Goal: Complete application form: Complete application form

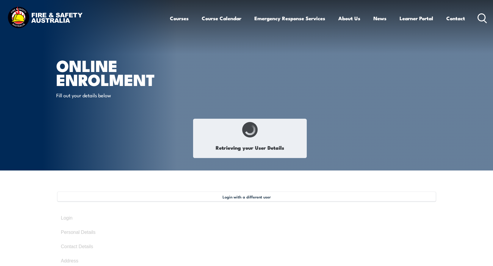
type input "[PERSON_NAME]"
type input "Owuor Majambe"
type input "[DATE]"
type input "PGG3J2Q7D3"
select select "F"
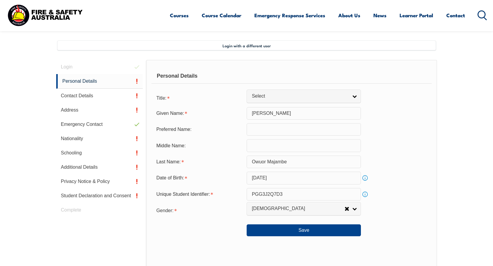
scroll to position [162, 0]
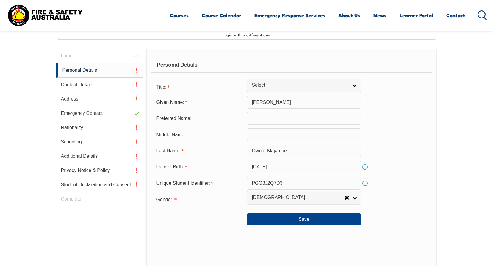
click at [266, 120] on input "text" at bounding box center [303, 118] width 114 height 12
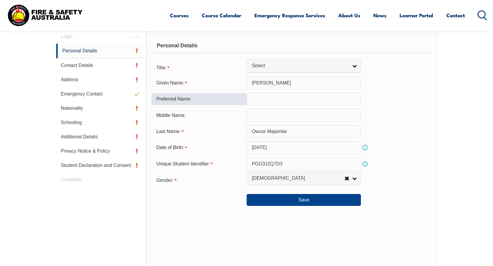
scroll to position [192, 0]
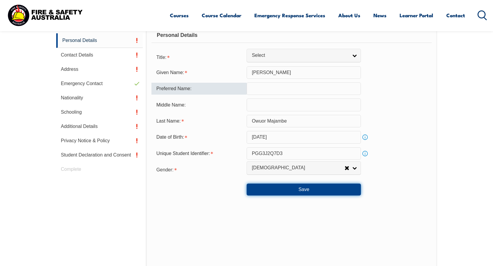
click at [294, 187] on button "Save" at bounding box center [303, 189] width 114 height 12
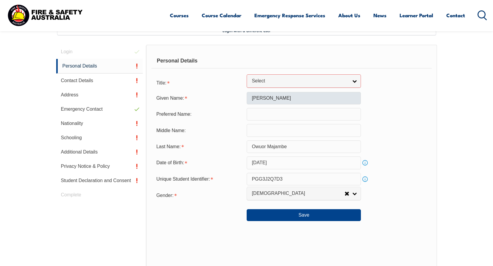
scroll to position [121, 0]
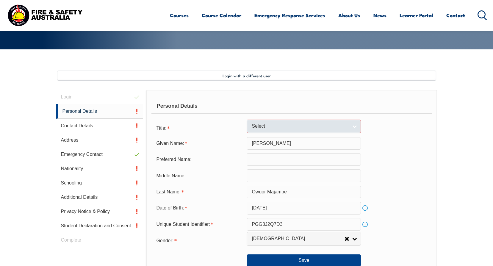
click at [348, 128] on span "Select" at bounding box center [300, 126] width 96 height 6
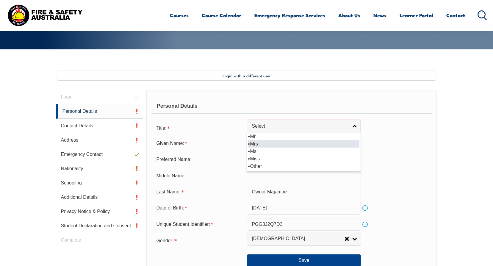
click at [251, 144] on li "Mrs" at bounding box center [303, 143] width 111 height 7
select select "Mrs"
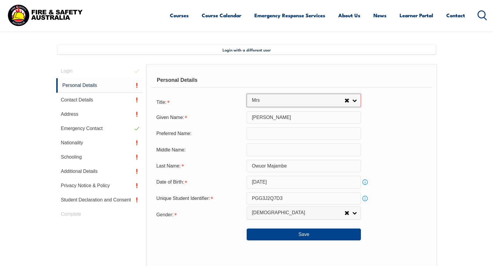
scroll to position [180, 0]
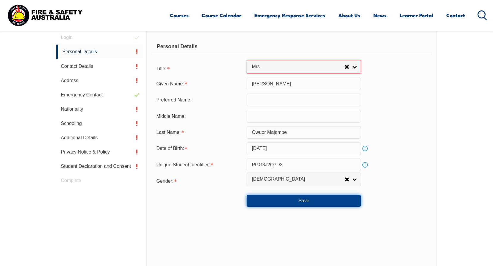
click at [288, 199] on button "Save" at bounding box center [303, 201] width 114 height 12
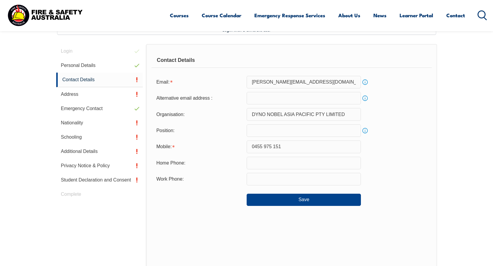
scroll to position [162, 0]
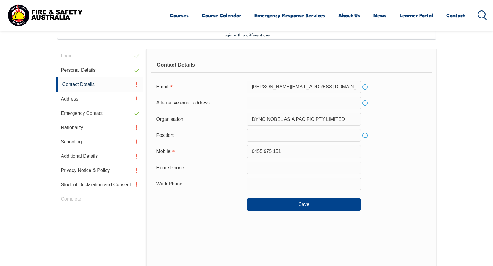
click at [261, 136] on input "text" at bounding box center [303, 135] width 114 height 12
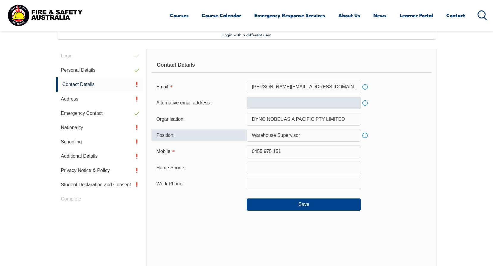
type input "Warehouse Supervisor"
click at [264, 102] on input "email" at bounding box center [303, 103] width 114 height 12
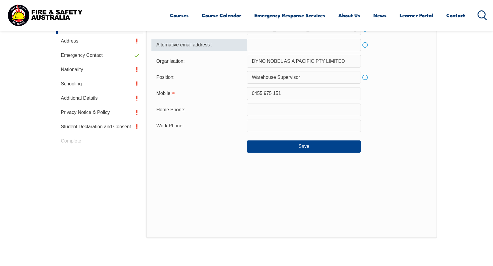
scroll to position [222, 0]
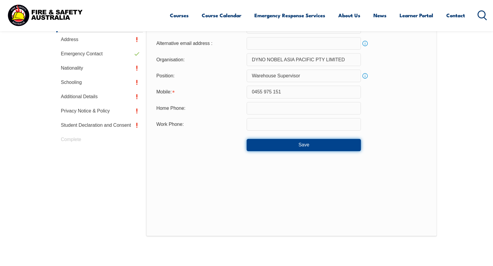
click at [303, 144] on button "Save" at bounding box center [303, 145] width 114 height 12
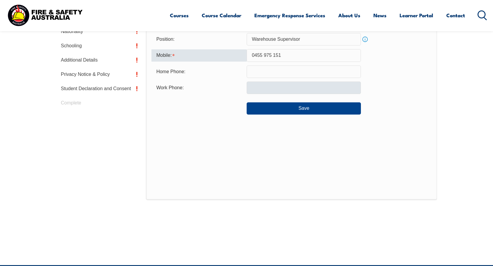
scroll to position [248, 0]
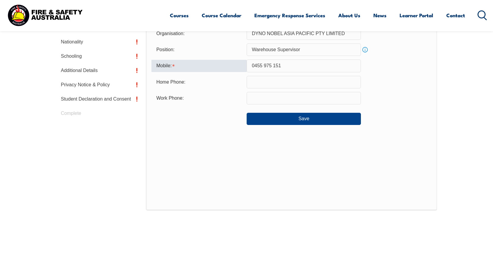
click at [286, 65] on input "0455 975 151" at bounding box center [303, 65] width 114 height 12
click at [264, 65] on input "0455 975 151" at bounding box center [303, 65] width 114 height 12
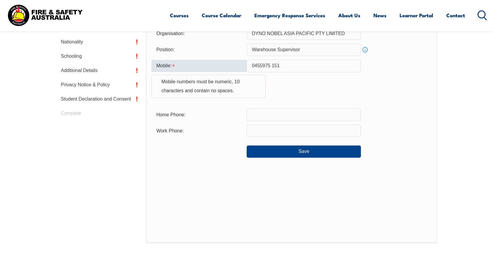
click at [270, 64] on input "0455975 151" at bounding box center [303, 65] width 114 height 12
click at [272, 66] on input "0455975 151" at bounding box center [303, 65] width 114 height 12
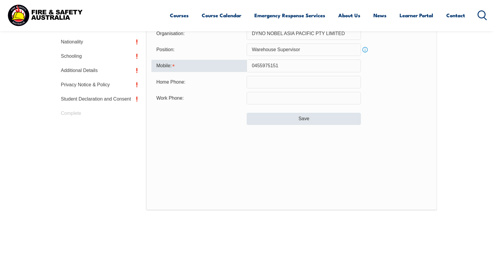
type input "0455975151"
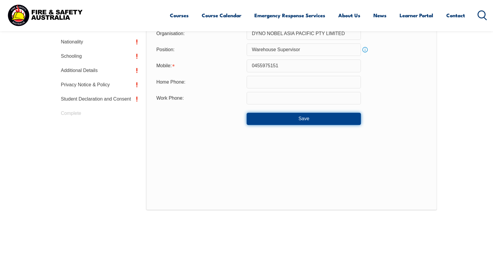
click at [292, 119] on button "Save" at bounding box center [303, 119] width 114 height 12
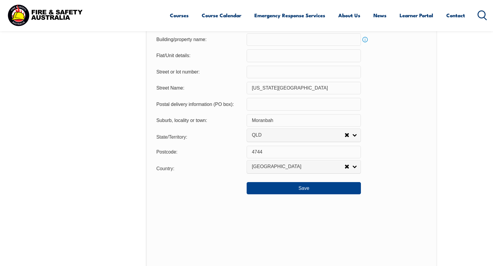
scroll to position [409, 0]
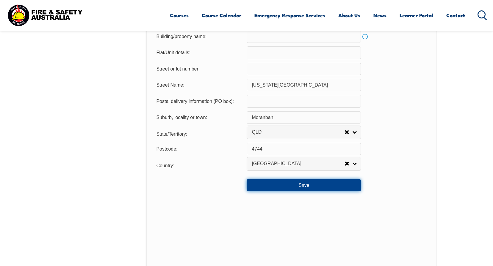
click at [283, 185] on button "Save" at bounding box center [303, 185] width 114 height 12
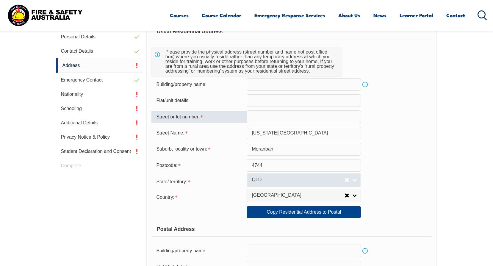
scroll to position [187, 0]
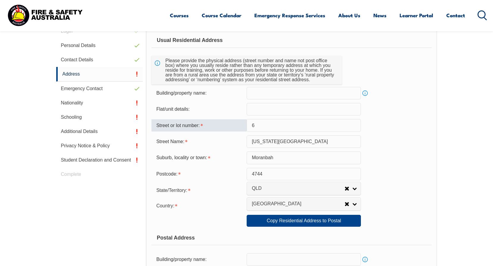
type input "6"
click at [423, 152] on div "Suburb, locality or town: [GEOGRAPHIC_DATA]" at bounding box center [291, 157] width 280 height 12
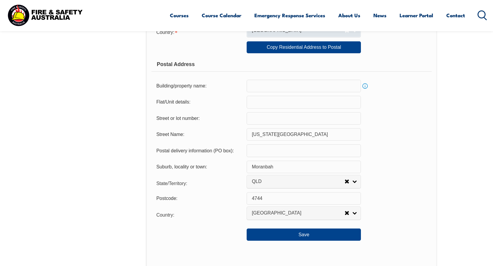
scroll to position [365, 0]
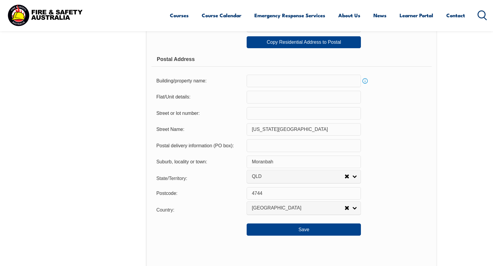
click at [263, 113] on input "text" at bounding box center [303, 113] width 114 height 12
type input "6"
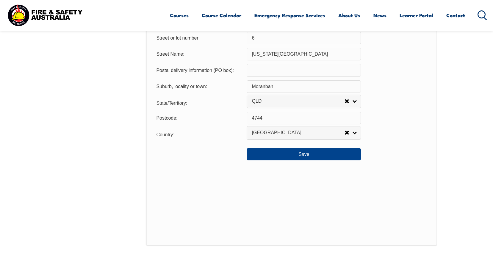
scroll to position [454, 0]
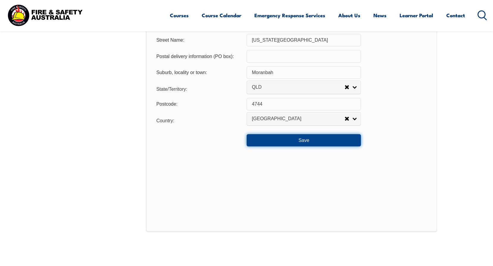
click at [298, 143] on button "Save" at bounding box center [303, 140] width 114 height 12
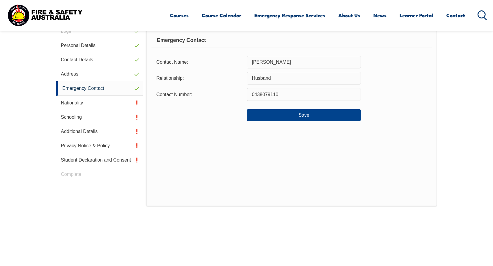
scroll to position [102, 0]
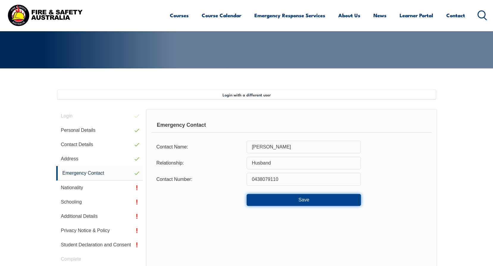
click at [291, 199] on button "Save" at bounding box center [303, 200] width 114 height 12
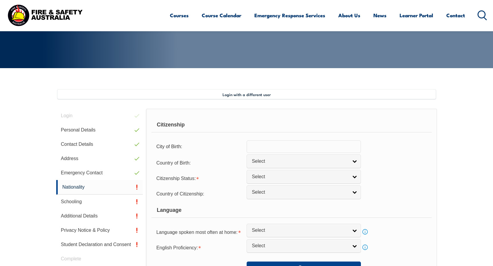
scroll to position [162, 0]
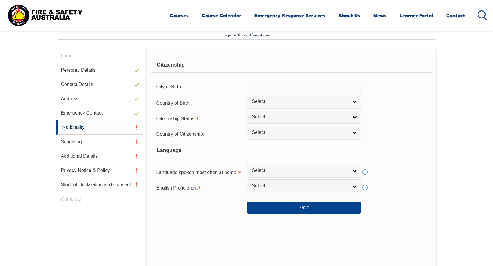
click at [285, 88] on input "text" at bounding box center [303, 87] width 114 height 12
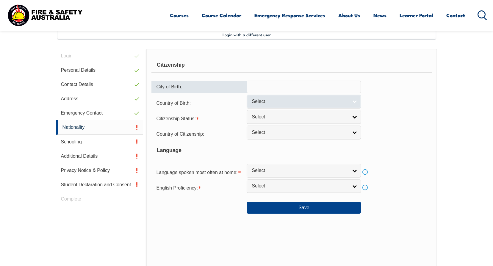
click at [288, 105] on link "Select" at bounding box center [303, 101] width 114 height 13
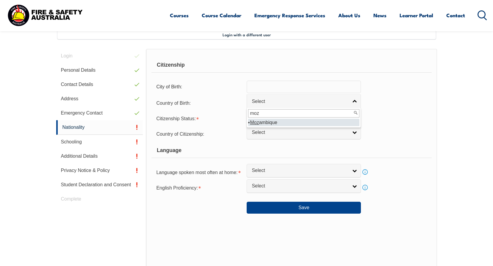
type input "moz"
click at [278, 120] on li "Moz ambique" at bounding box center [303, 122] width 111 height 7
select select "9216"
click at [280, 88] on input "text" at bounding box center [303, 87] width 114 height 12
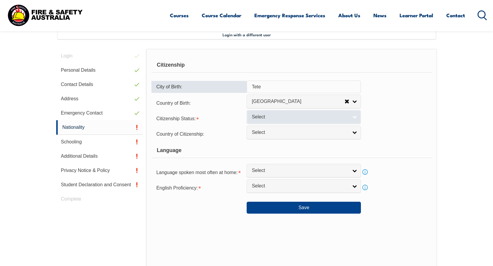
type input "Tete"
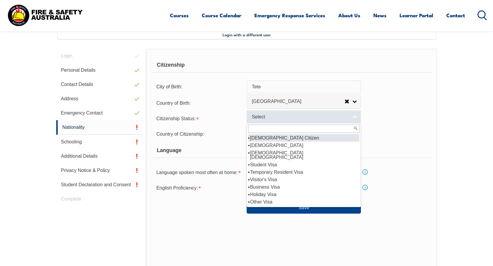
click at [287, 121] on link "Select" at bounding box center [303, 116] width 114 height 13
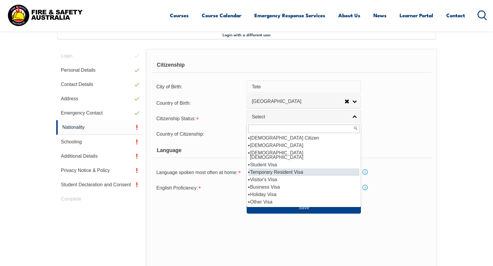
click at [277, 169] on li "Temporary Resident Visa" at bounding box center [303, 171] width 111 height 7
select select "5"
click at [286, 118] on span "Temporary Resident Visa" at bounding box center [298, 117] width 93 height 6
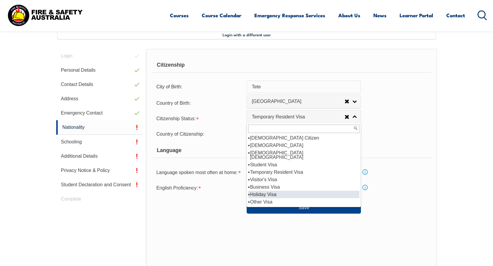
scroll to position [10, 0]
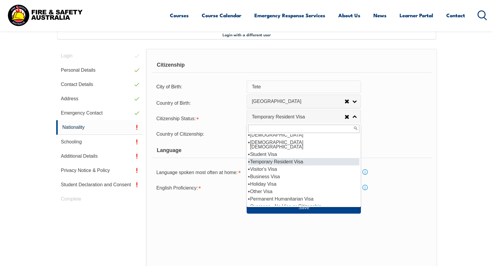
click at [266, 158] on li "Temporary Resident Visa" at bounding box center [303, 161] width 111 height 7
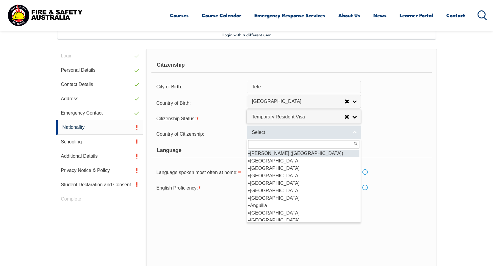
click at [270, 133] on span "Select" at bounding box center [300, 132] width 96 height 6
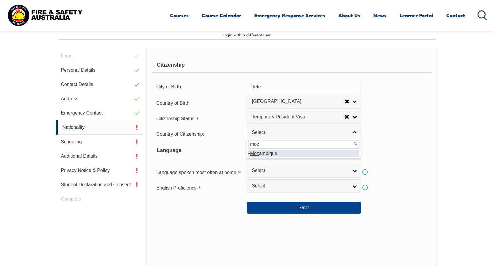
type input "moz"
click at [266, 150] on li "Moz ambique" at bounding box center [303, 153] width 111 height 7
select select "9216"
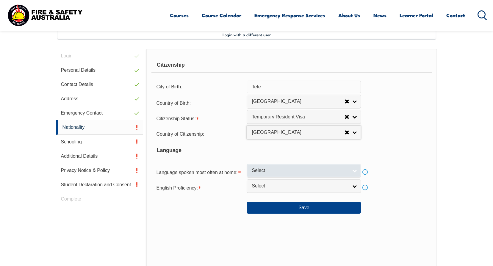
click at [264, 169] on span "Select" at bounding box center [300, 170] width 96 height 6
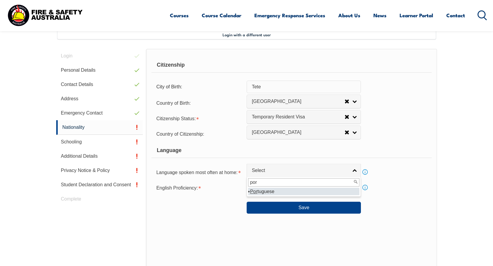
type input "por"
click at [263, 189] on li "Por tuguese" at bounding box center [303, 191] width 111 height 7
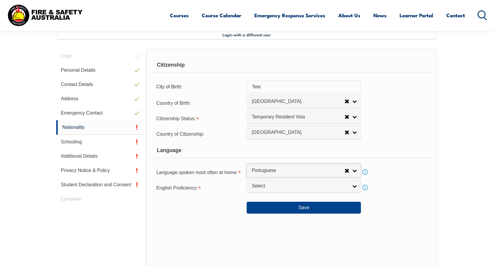
select select "2302"
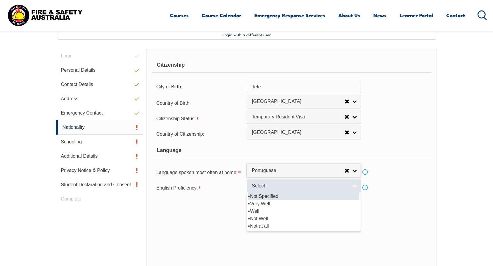
click at [272, 188] on span "Select" at bounding box center [300, 186] width 96 height 6
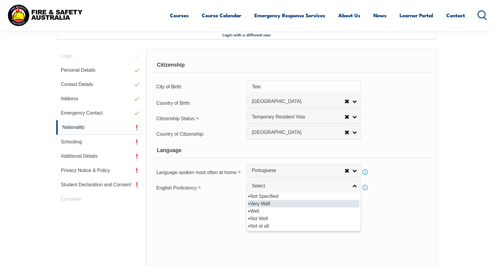
click at [265, 204] on li "Very Well" at bounding box center [303, 203] width 111 height 7
select select "1"
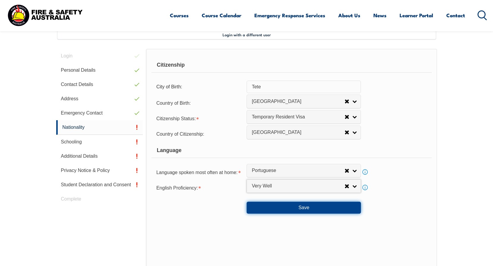
click at [275, 208] on button "Save" at bounding box center [303, 208] width 114 height 12
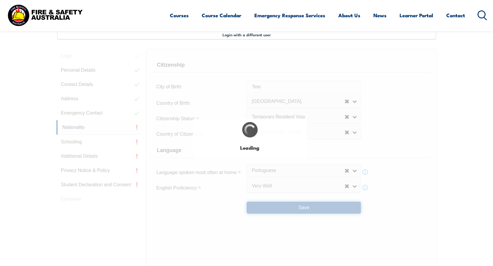
scroll to position [0, 0]
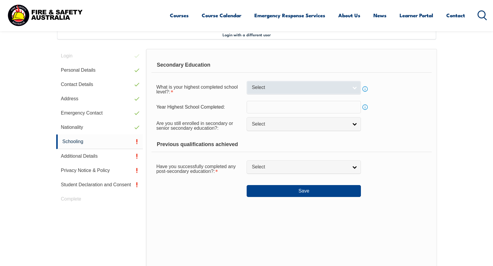
click at [317, 89] on span "Select" at bounding box center [300, 87] width 96 height 6
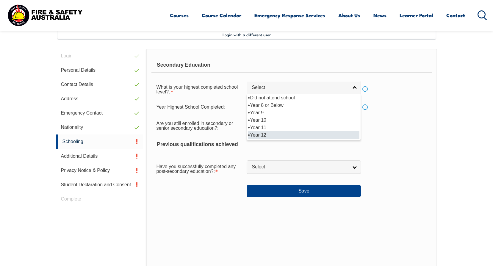
click at [261, 136] on li "Year 12" at bounding box center [303, 134] width 111 height 7
select select "12"
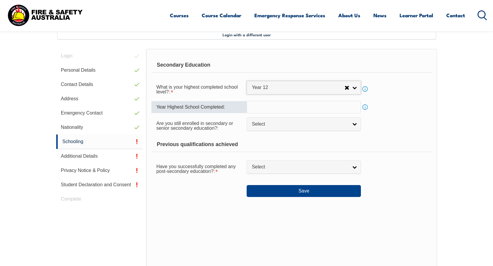
click at [268, 106] on input "text" at bounding box center [303, 107] width 114 height 12
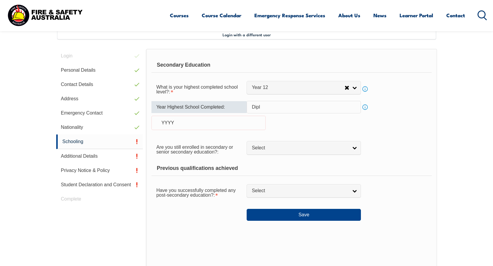
drag, startPoint x: 268, startPoint y: 106, endPoint x: 244, endPoint y: 103, distance: 24.2
click at [244, 103] on div "Year Highest School Completed: Dipl Info YYYY" at bounding box center [291, 119] width 280 height 36
type input "U"
click at [219, 119] on div "YYYY" at bounding box center [208, 123] width 114 height 14
click at [291, 108] on input "text" at bounding box center [303, 107] width 114 height 12
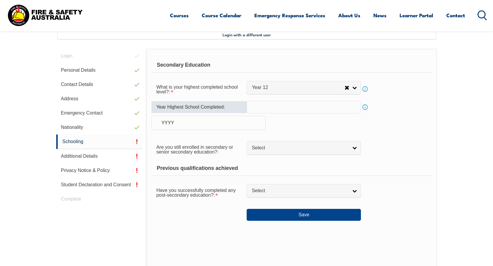
click at [365, 106] on link "Info" at bounding box center [365, 107] width 8 height 8
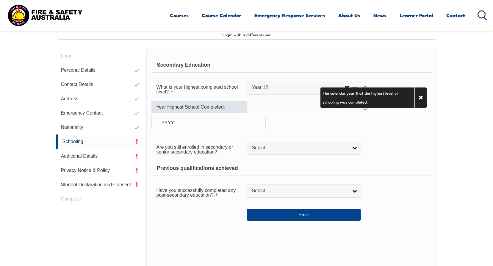
click at [292, 103] on input "text" at bounding box center [303, 107] width 114 height 12
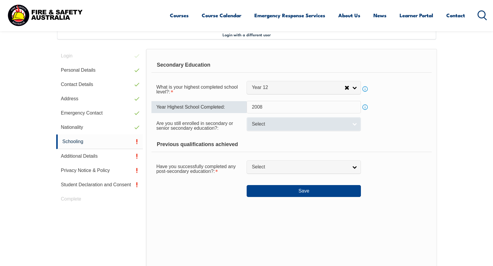
type input "2008"
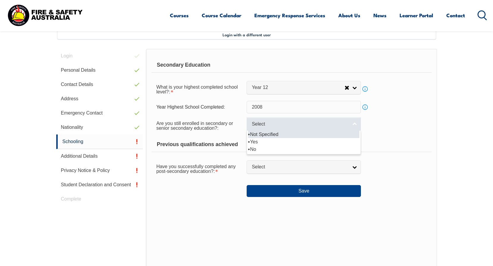
click at [292, 127] on span "Select" at bounding box center [300, 124] width 96 height 6
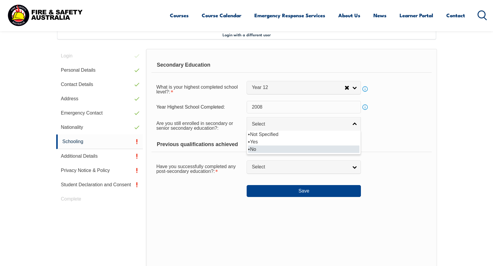
click at [260, 149] on li "No" at bounding box center [303, 148] width 111 height 7
select select "false"
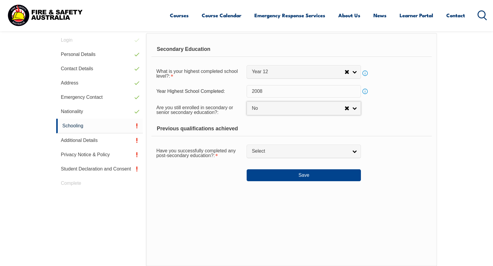
scroll to position [192, 0]
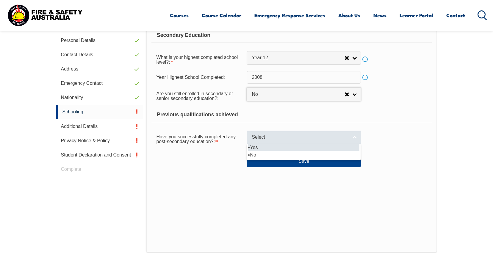
click at [295, 139] on span "Select" at bounding box center [300, 137] width 96 height 6
click at [274, 148] on li "Yes" at bounding box center [303, 147] width 111 height 7
select select "true"
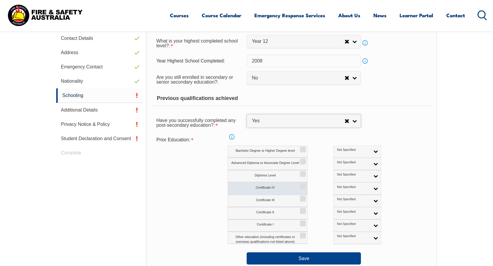
scroll to position [222, 0]
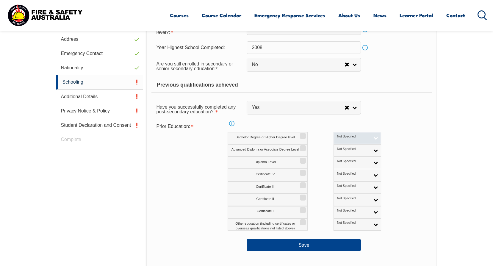
click at [337, 138] on span "Not Specified" at bounding box center [353, 136] width 33 height 4
click at [335, 177] on li "International" at bounding box center [357, 178] width 45 height 7
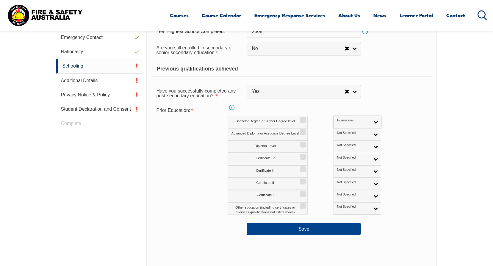
scroll to position [251, 0]
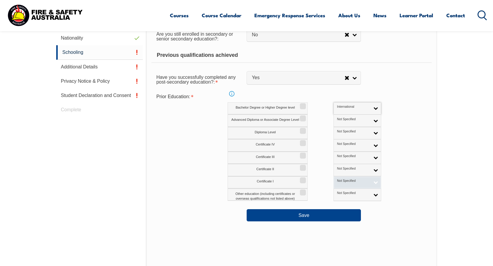
click at [348, 183] on link "Not Specified" at bounding box center [357, 182] width 48 height 12
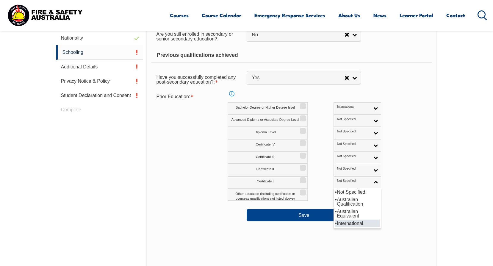
click at [335, 224] on li "International" at bounding box center [357, 222] width 45 height 7
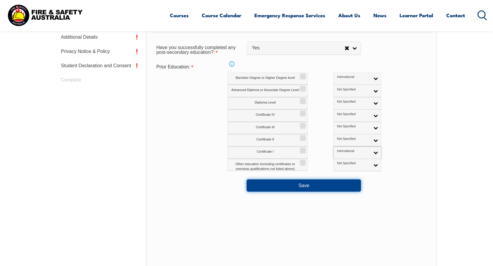
click at [333, 185] on button "Save" at bounding box center [303, 185] width 114 height 12
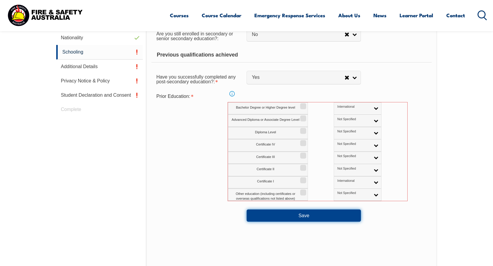
scroll to position [253, 0]
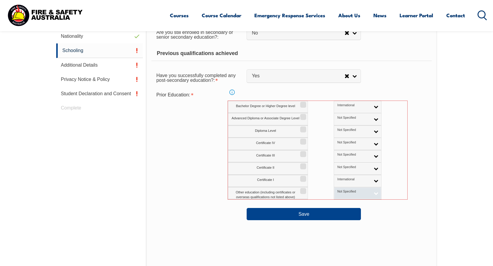
click at [342, 192] on span "Not Specified" at bounding box center [353, 191] width 33 height 4
click at [335, 234] on li "International" at bounding box center [357, 233] width 45 height 7
click at [349, 170] on link "Not Specified" at bounding box center [358, 168] width 48 height 12
click at [335, 210] on li "International" at bounding box center [357, 208] width 45 height 7
click at [341, 156] on span "Not Specified" at bounding box center [353, 155] width 33 height 4
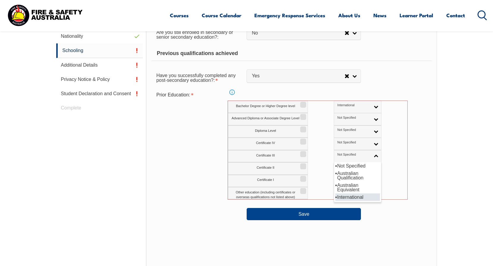
click at [335, 195] on li "International" at bounding box center [357, 196] width 45 height 7
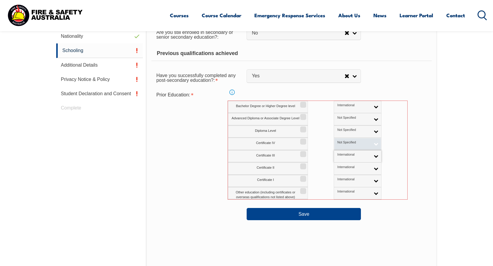
click at [338, 141] on span "Not Specified" at bounding box center [353, 142] width 33 height 4
click at [335, 187] on li "International" at bounding box center [357, 184] width 45 height 7
click at [345, 131] on link "Not Specified" at bounding box center [358, 131] width 48 height 12
click at [335, 171] on li "International" at bounding box center [357, 172] width 45 height 7
click at [340, 121] on link "Not Specified" at bounding box center [358, 119] width 48 height 12
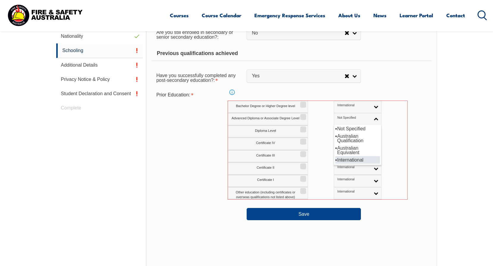
click at [335, 160] on li "International" at bounding box center [357, 159] width 45 height 7
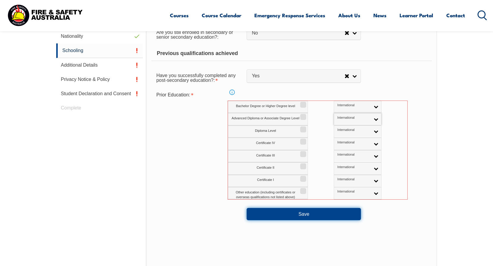
click at [321, 211] on button "Save" at bounding box center [303, 214] width 114 height 12
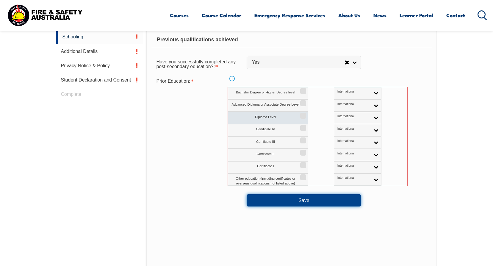
scroll to position [223, 0]
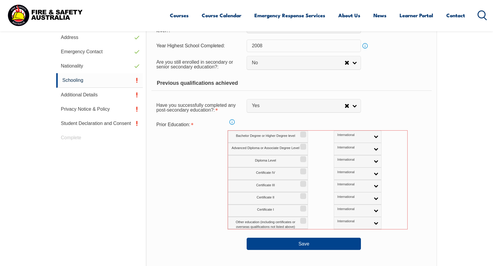
click at [230, 122] on link "Info" at bounding box center [232, 122] width 8 height 8
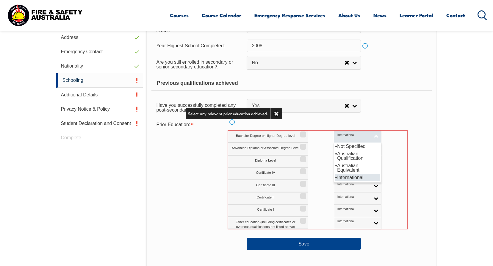
click at [351, 137] on link "International" at bounding box center [358, 137] width 48 height 12
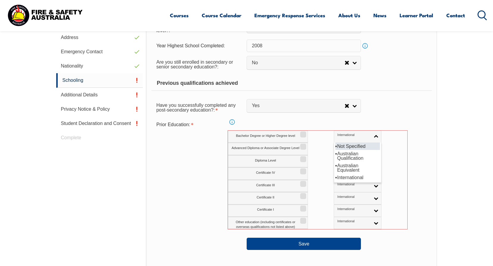
click at [335, 147] on li "Not Specified" at bounding box center [357, 145] width 45 height 7
click at [337, 148] on span "International" at bounding box center [353, 147] width 33 height 4
click at [335, 158] on li "Not Specified" at bounding box center [357, 158] width 45 height 7
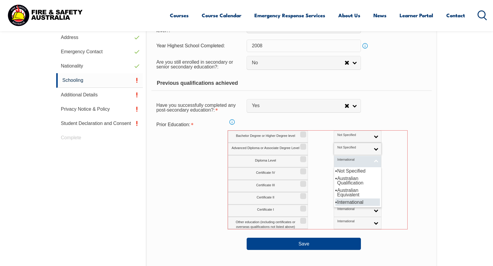
click at [334, 162] on link "International" at bounding box center [358, 161] width 48 height 12
click at [335, 170] on li "Not Specified" at bounding box center [357, 170] width 45 height 7
drag, startPoint x: 323, startPoint y: 175, endPoint x: 322, endPoint y: 178, distance: 3.7
click at [334, 175] on link "International" at bounding box center [358, 173] width 48 height 12
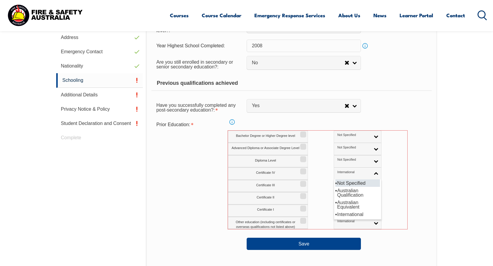
click at [335, 183] on li "Not Specified" at bounding box center [357, 182] width 45 height 7
click at [334, 188] on link "International" at bounding box center [358, 186] width 48 height 12
click at [335, 196] on li "Not Specified" at bounding box center [357, 195] width 45 height 7
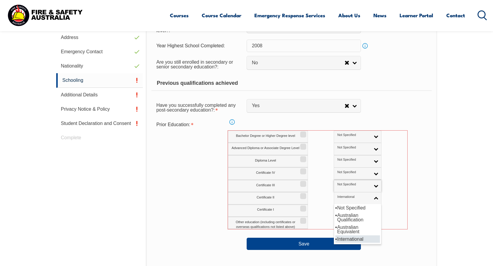
drag, startPoint x: 322, startPoint y: 200, endPoint x: 321, endPoint y: 205, distance: 5.4
click at [334, 201] on link "International" at bounding box center [358, 198] width 48 height 12
click at [335, 208] on li "Not Specified" at bounding box center [357, 207] width 45 height 7
click at [337, 211] on span "International" at bounding box center [353, 209] width 33 height 4
click at [335, 219] on li "Not Specified" at bounding box center [357, 219] width 45 height 7
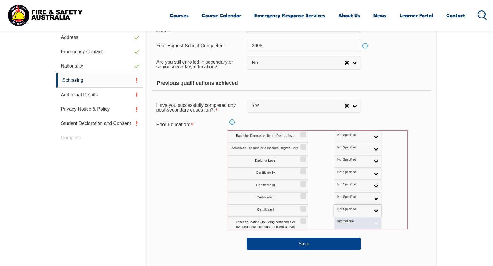
click at [337, 222] on span "International" at bounding box center [353, 221] width 33 height 4
click at [335, 231] on li "Not Specified" at bounding box center [357, 232] width 45 height 7
click at [342, 135] on span "Not Specified" at bounding box center [353, 135] width 33 height 4
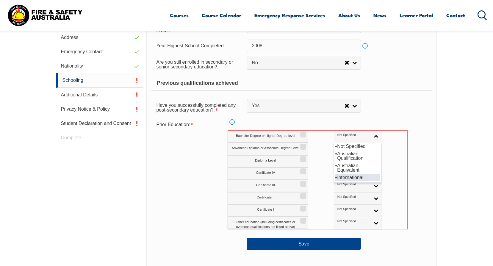
click at [335, 177] on li "International" at bounding box center [357, 177] width 45 height 7
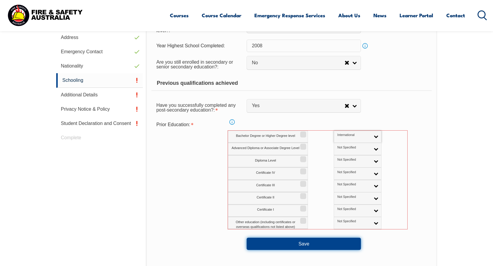
click at [323, 247] on button "Save" at bounding box center [303, 244] width 114 height 12
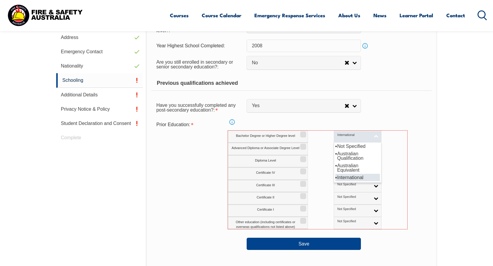
click at [339, 137] on link "International" at bounding box center [358, 137] width 48 height 12
click at [335, 148] on li "Not Specified" at bounding box center [357, 145] width 45 height 7
click at [337, 149] on span "Not Specified" at bounding box center [353, 147] width 33 height 4
click at [335, 189] on li "International" at bounding box center [357, 189] width 45 height 7
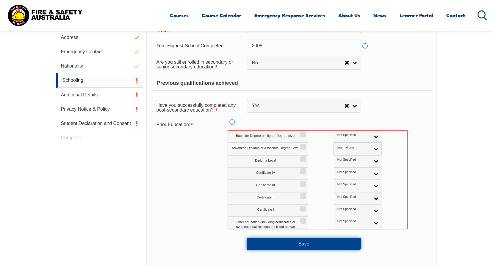
drag, startPoint x: 316, startPoint y: 241, endPoint x: 332, endPoint y: 242, distance: 16.1
click at [317, 241] on button "Save" at bounding box center [303, 244] width 114 height 12
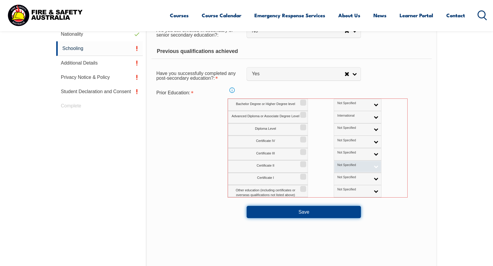
scroll to position [253, 0]
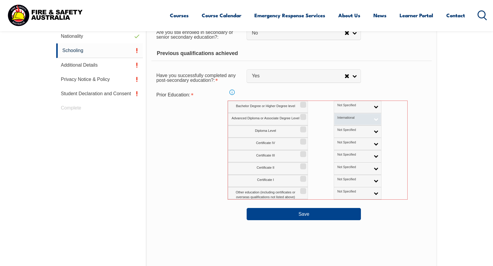
click at [336, 121] on link "International" at bounding box center [358, 119] width 48 height 12
click at [335, 128] on li "Not Specified" at bounding box center [357, 128] width 45 height 7
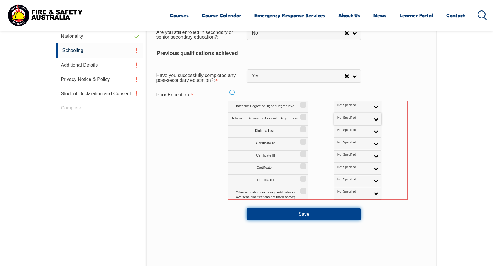
click at [323, 215] on button "Save" at bounding box center [303, 214] width 114 height 12
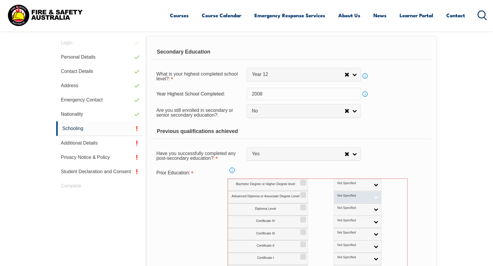
scroll to position [194, 0]
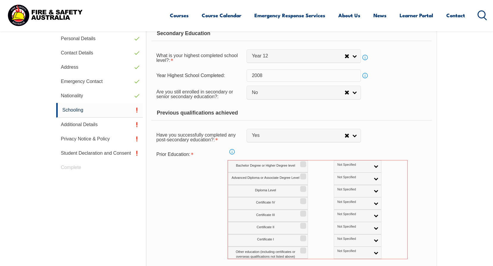
click at [233, 149] on link "Info" at bounding box center [232, 151] width 8 height 8
click at [399, 142] on div "Have you successfully completed any post-secondary education?: Yes No Yes Yes No" at bounding box center [291, 136] width 280 height 17
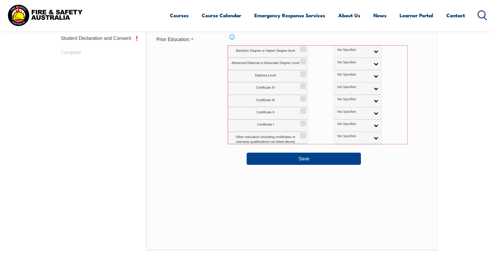
scroll to position [312, 0]
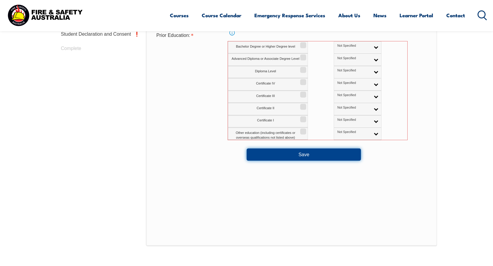
click at [317, 160] on button "Save" at bounding box center [303, 154] width 114 height 12
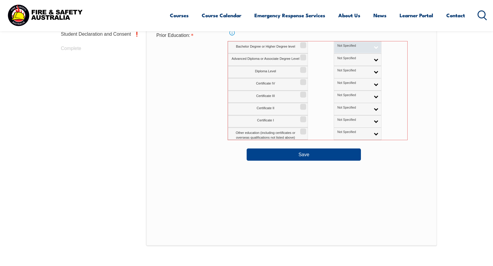
click at [352, 46] on link "Not Specified" at bounding box center [358, 47] width 48 height 12
click at [388, 60] on div "Advanced Diploma or Associate Degree Level Not Specified Australian Qualificati…" at bounding box center [317, 60] width 179 height 12
click at [344, 46] on span "Not Specified" at bounding box center [353, 46] width 33 height 4
click at [335, 78] on li "Australian Equivalent" at bounding box center [357, 79] width 45 height 12
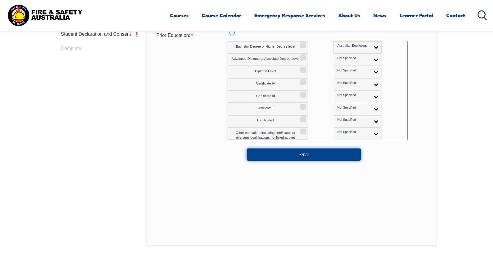
click at [309, 153] on button "Save" at bounding box center [303, 154] width 114 height 12
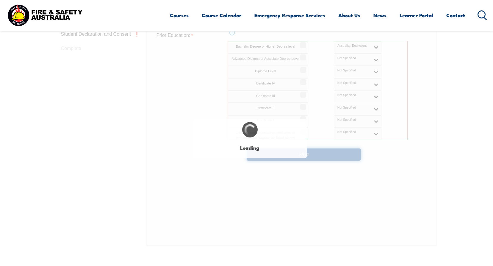
select select "false"
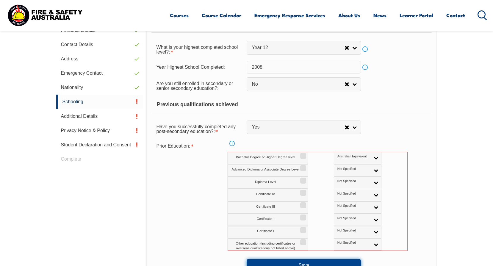
scroll to position [194, 0]
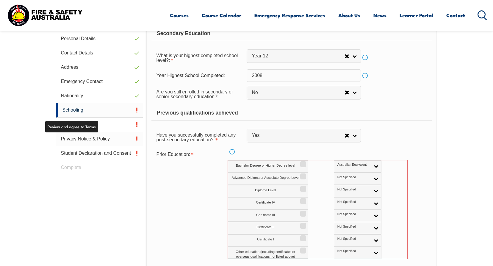
click at [87, 138] on link "Privacy Notice & Policy" at bounding box center [99, 139] width 87 height 14
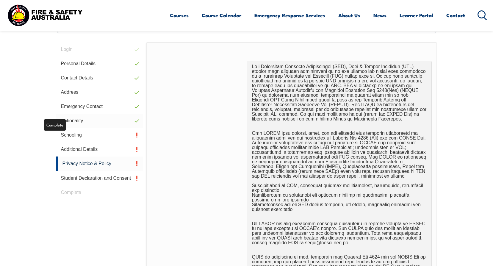
scroll to position [162, 0]
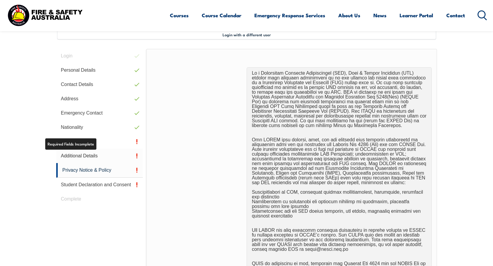
click at [85, 154] on link "Additional Details" at bounding box center [99, 156] width 87 height 14
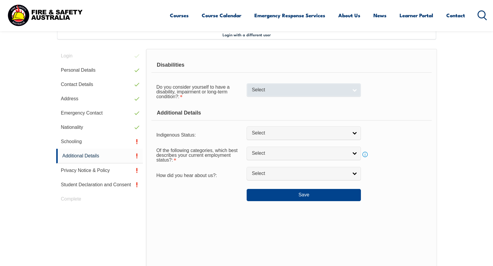
click at [345, 92] on span "Select" at bounding box center [300, 90] width 96 height 6
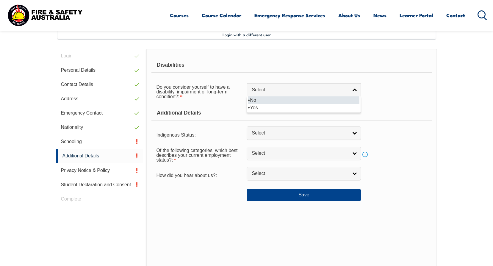
click at [269, 103] on li "No" at bounding box center [303, 99] width 111 height 7
select select "false"
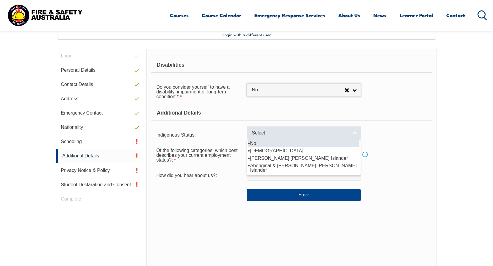
click at [275, 130] on span "Select" at bounding box center [300, 133] width 96 height 6
click at [260, 144] on li "No" at bounding box center [303, 142] width 111 height 7
select select "4"
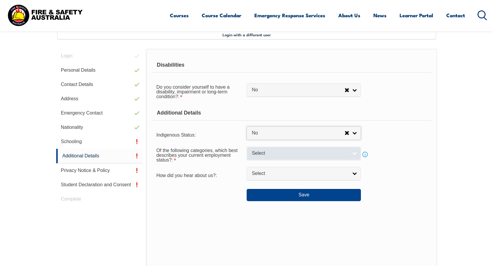
click at [266, 155] on span "Select" at bounding box center [300, 153] width 96 height 6
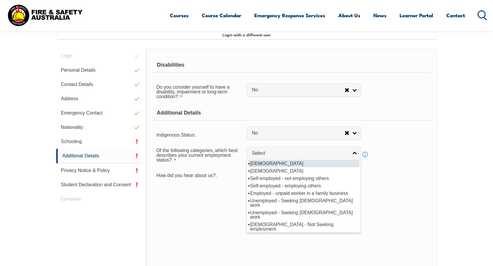
click at [271, 162] on li "[DEMOGRAPHIC_DATA]" at bounding box center [303, 163] width 111 height 7
select select "1"
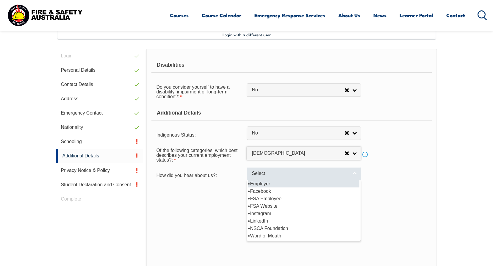
click at [276, 171] on span "Select" at bounding box center [300, 173] width 96 height 6
click at [277, 183] on li "Employer" at bounding box center [303, 183] width 111 height 7
select select "8019"
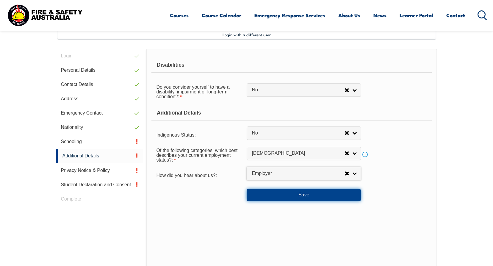
click at [286, 191] on button "Save" at bounding box center [303, 195] width 114 height 12
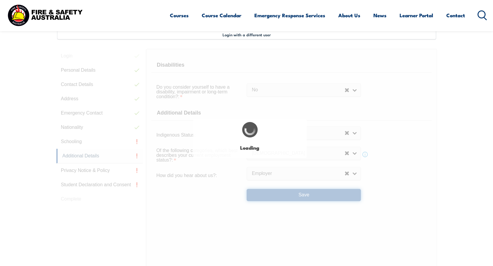
select select "false"
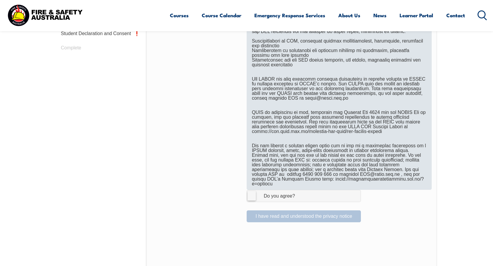
scroll to position [340, 0]
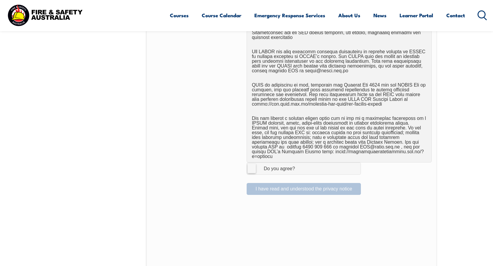
click at [254, 167] on label "I Agree Do you agree?" at bounding box center [303, 168] width 114 height 12
click at [299, 167] on input "I Agree Do you agree?" at bounding box center [304, 168] width 10 height 11
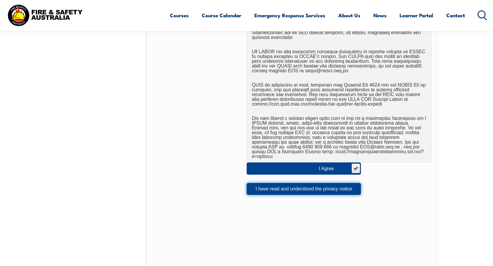
click at [298, 183] on button "I have read and understood the privacy notice" at bounding box center [303, 189] width 114 height 12
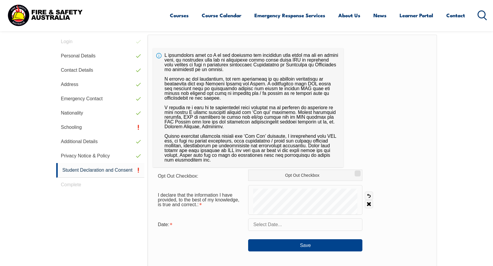
scroll to position [177, 0]
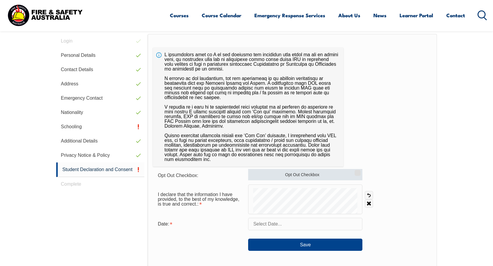
click at [305, 175] on label "Opt Out Checkbox" at bounding box center [305, 174] width 114 height 11
click at [355, 171] on input "Opt Out Checkbox" at bounding box center [357, 170] width 4 height 1
checkbox input "false"
click at [368, 203] on link "Clear" at bounding box center [369, 203] width 8 height 8
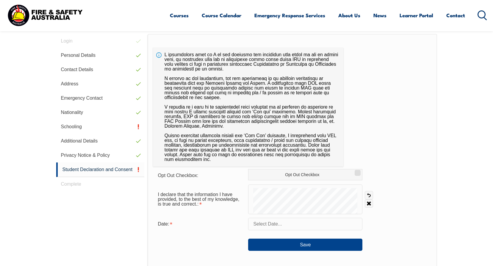
click at [275, 222] on input "text" at bounding box center [305, 224] width 114 height 12
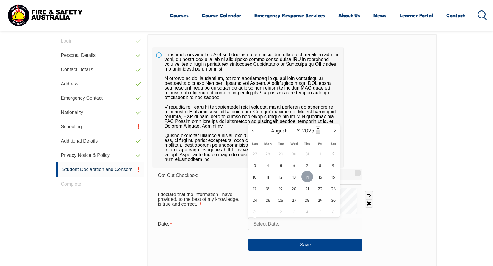
click at [307, 180] on span "14" at bounding box center [307, 177] width 12 height 12
type input "[DATE]"
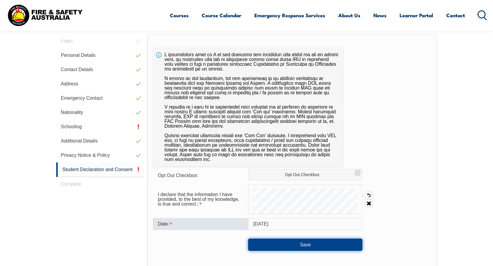
click at [295, 242] on button "Save" at bounding box center [305, 244] width 114 height 12
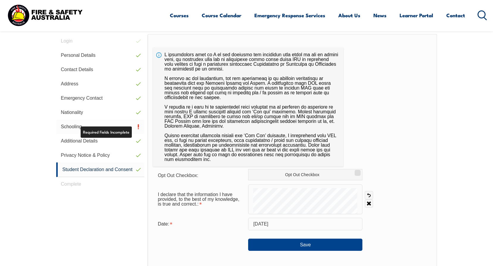
click at [108, 127] on link "Schooling" at bounding box center [100, 127] width 88 height 14
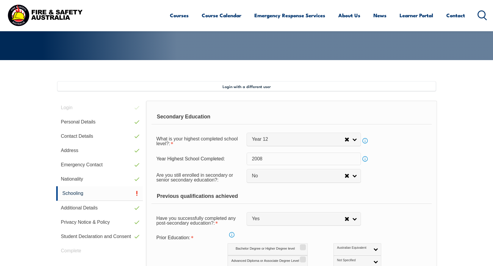
scroll to position [132, 0]
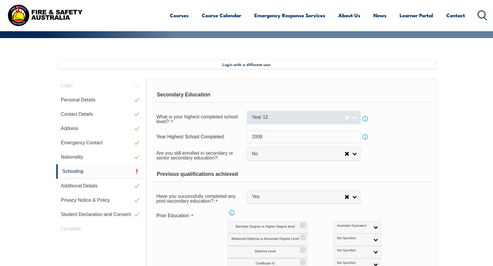
click at [353, 119] on link "Year 12" at bounding box center [303, 117] width 114 height 13
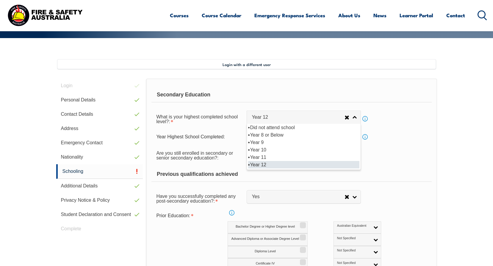
click at [266, 165] on li "Year 12" at bounding box center [303, 164] width 111 height 7
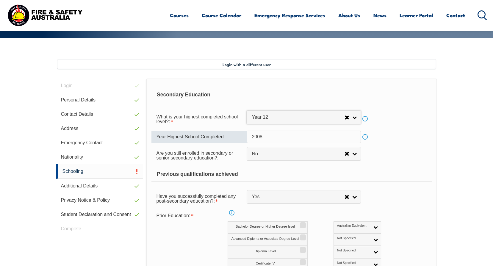
click at [312, 140] on input "2008" at bounding box center [303, 137] width 114 height 12
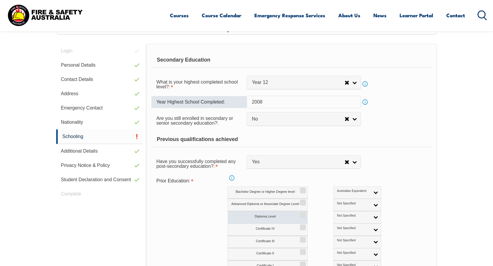
scroll to position [222, 0]
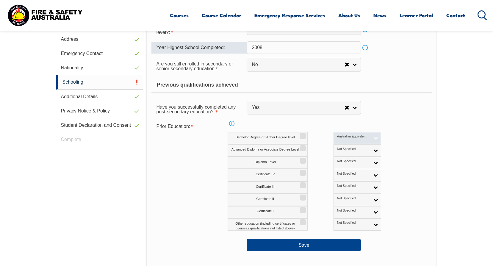
click at [345, 140] on link "Australian Equivalent" at bounding box center [357, 138] width 48 height 12
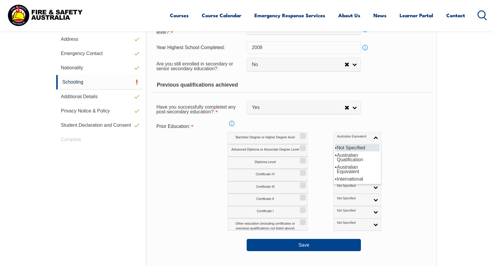
click at [335, 146] on li "Not Specified" at bounding box center [357, 147] width 45 height 7
click at [350, 139] on link "Not Specified" at bounding box center [357, 138] width 48 height 12
click at [335, 178] on li "International" at bounding box center [357, 178] width 45 height 7
drag, startPoint x: 347, startPoint y: 135, endPoint x: 344, endPoint y: 137, distance: 4.0
click at [347, 135] on link "International" at bounding box center [357, 138] width 48 height 12
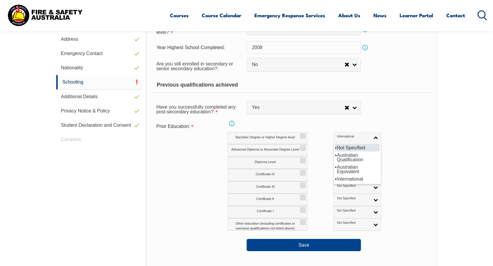
click at [335, 147] on li "Not Specified" at bounding box center [357, 147] width 45 height 7
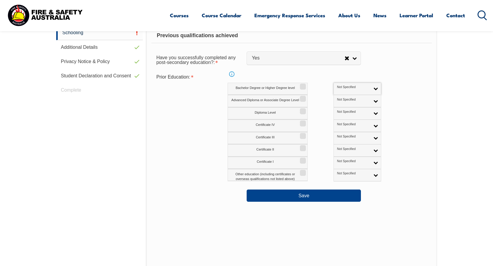
scroll to position [281, 0]
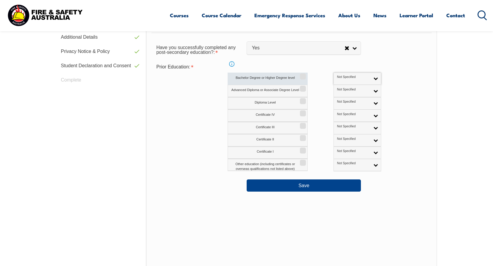
click at [302, 75] on input "Bachelor Degree or Higher Degree level" at bounding box center [302, 74] width 4 height 1
checkbox input "true"
click at [342, 81] on link "Not Specified" at bounding box center [357, 79] width 48 height 12
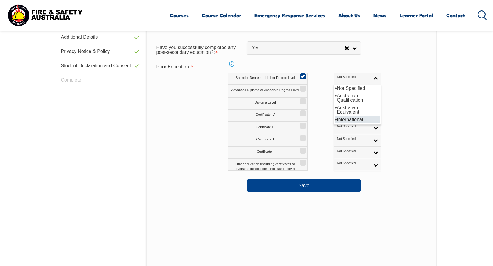
click at [335, 117] on li "International" at bounding box center [357, 119] width 45 height 7
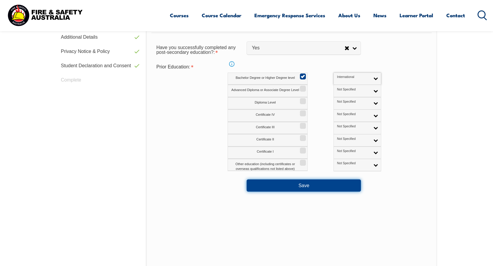
click at [326, 185] on button "Save" at bounding box center [303, 185] width 114 height 12
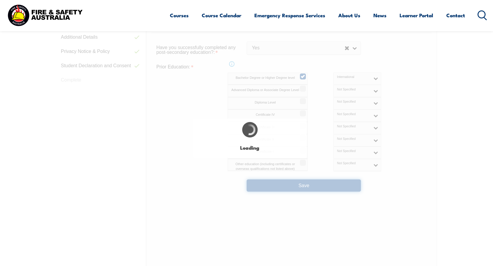
select select "false"
select select "true"
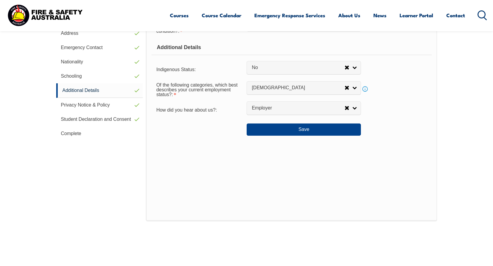
scroll to position [231, 0]
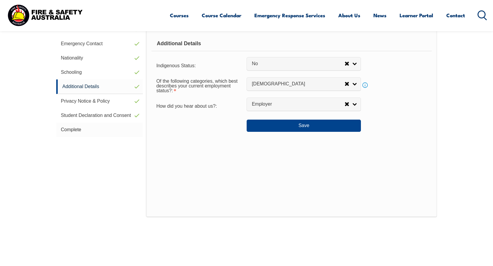
click at [73, 129] on link "Complete" at bounding box center [99, 129] width 87 height 14
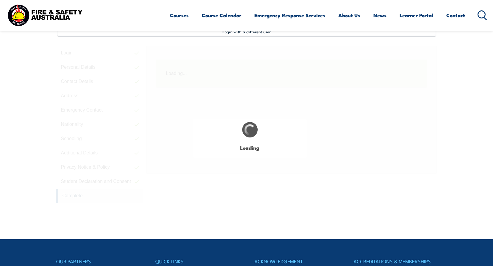
scroll to position [162, 0]
